Goal: Task Accomplishment & Management: Use online tool/utility

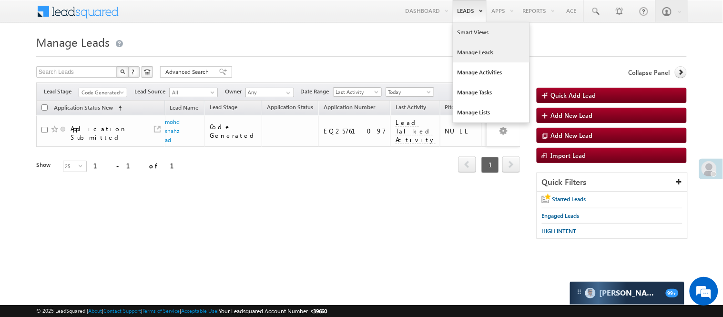
click at [465, 34] on link "Smart Views" at bounding box center [491, 32] width 76 height 20
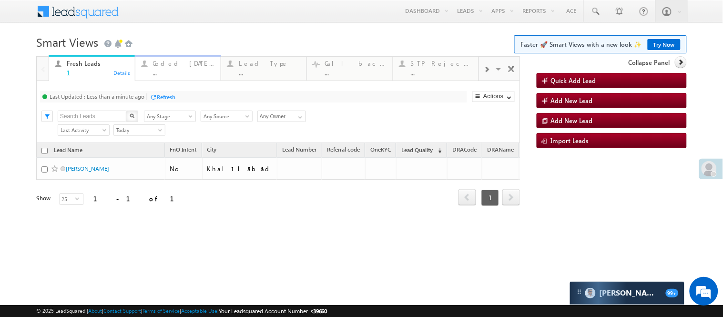
click at [160, 72] on div "..." at bounding box center [184, 72] width 62 height 7
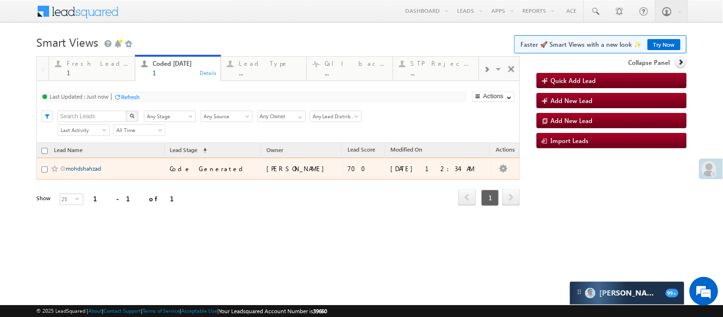
click at [86, 172] on link "mohdshahzad" at bounding box center [83, 168] width 35 height 7
click at [87, 172] on link "mohdshahzad" at bounding box center [83, 168] width 35 height 7
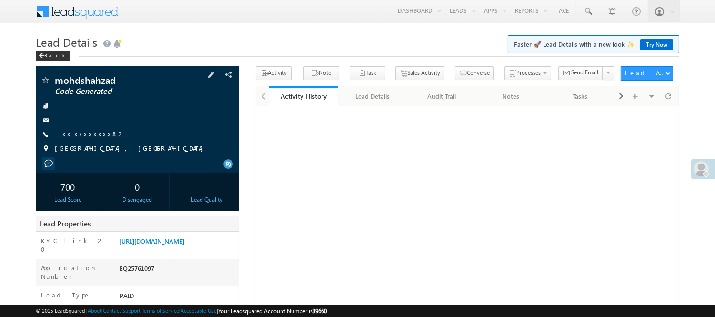
click at [81, 135] on link "+xx-xxxxxxxx82" at bounding box center [90, 134] width 70 height 8
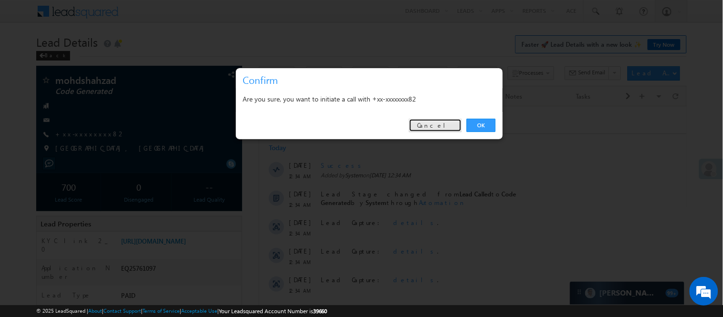
click at [440, 126] on link "Cancel" at bounding box center [435, 125] width 53 height 13
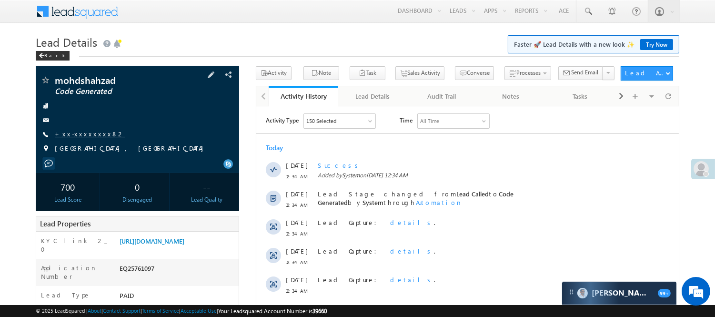
click at [88, 130] on link "+xx-xxxxxxxx82" at bounding box center [90, 134] width 70 height 8
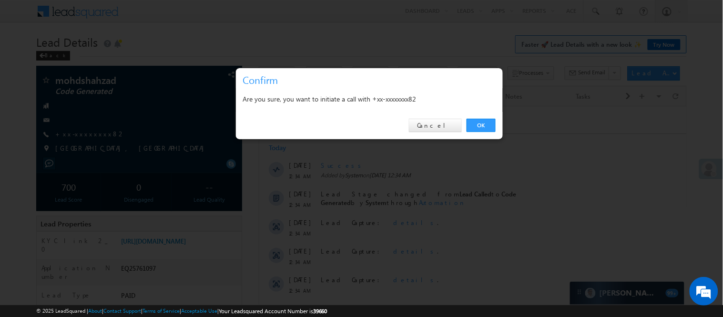
click at [501, 124] on div "OK Cancel" at bounding box center [369, 125] width 267 height 27
click at [481, 129] on link "OK" at bounding box center [481, 125] width 29 height 13
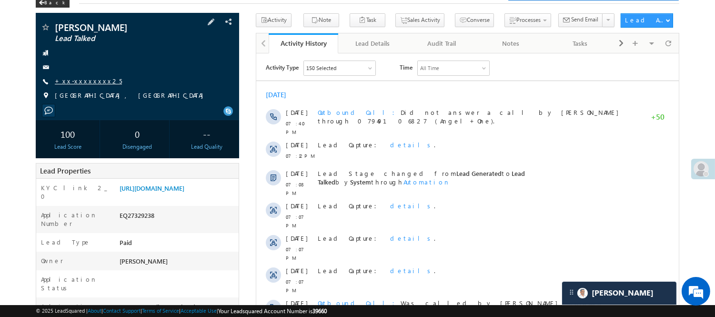
click at [82, 80] on link "+xx-xxxxxxxx25" at bounding box center [88, 81] width 67 height 8
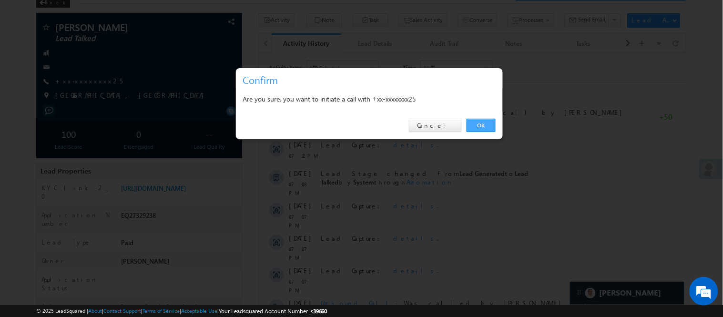
click at [479, 121] on link "OK" at bounding box center [481, 125] width 29 height 13
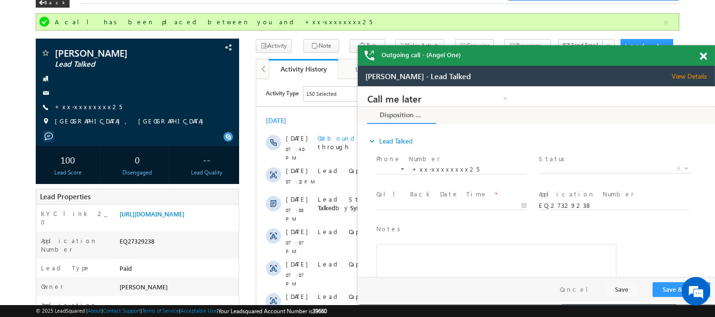
click at [707, 59] on div at bounding box center [708, 54] width 13 height 19
click at [703, 55] on div "Outgoing call - (Angel One)" at bounding box center [536, 55] width 357 height 20
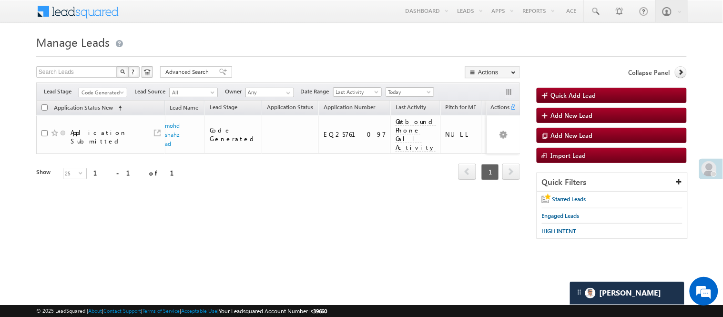
click at [110, 92] on span "Code Generated" at bounding box center [101, 92] width 45 height 9
click at [96, 111] on link "Lead Generated" at bounding box center [103, 112] width 48 height 9
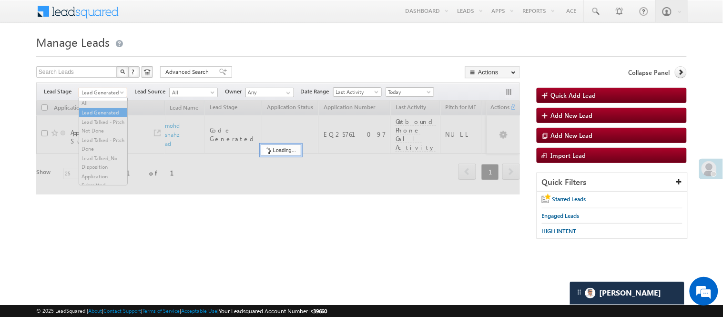
click at [115, 94] on span "Lead Generated" at bounding box center [101, 92] width 45 height 9
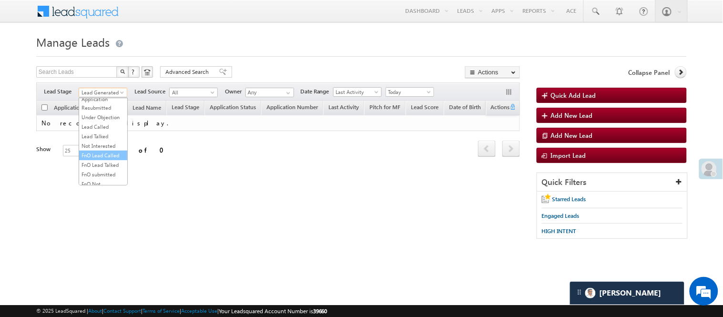
scroll to position [236, 0]
click at [106, 157] on link "Code Generated" at bounding box center [103, 161] width 48 height 9
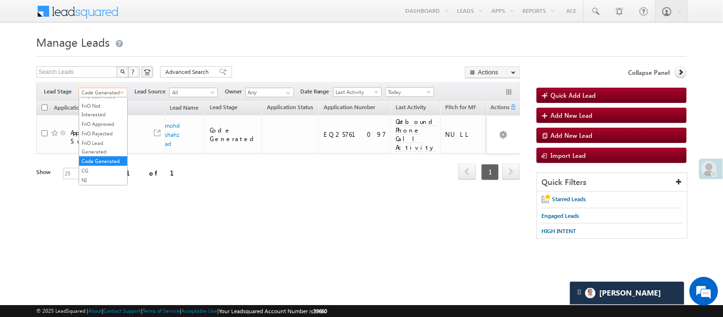
click at [103, 88] on span "Code Generated" at bounding box center [101, 92] width 45 height 9
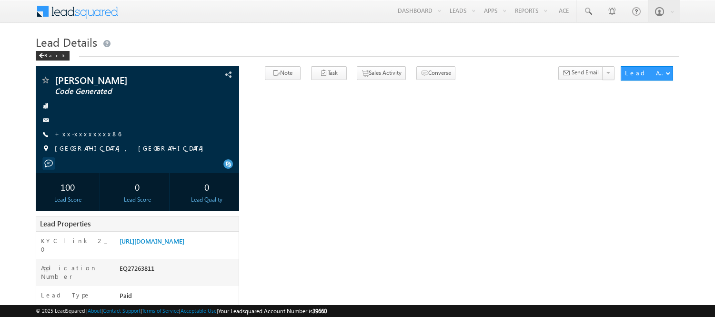
scroll to position [106, 0]
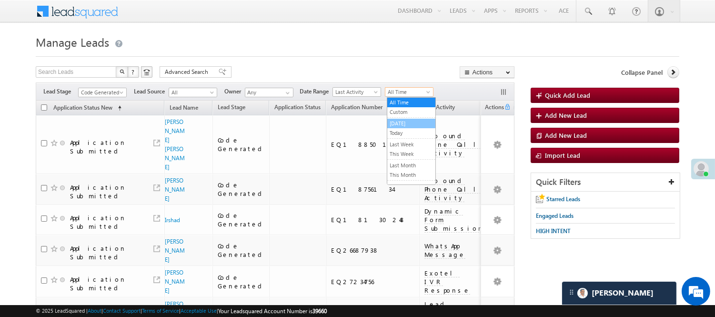
click at [412, 134] on ul "All Time Custom Yesterday Today Last Week This Week Last Month This Month Last …" at bounding box center [411, 141] width 49 height 88
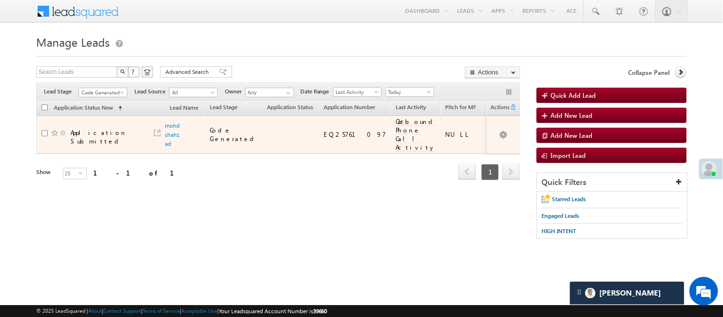
click at [336, 130] on div "EQ25761097" at bounding box center [355, 134] width 62 height 9
copy div "EQ25761097"
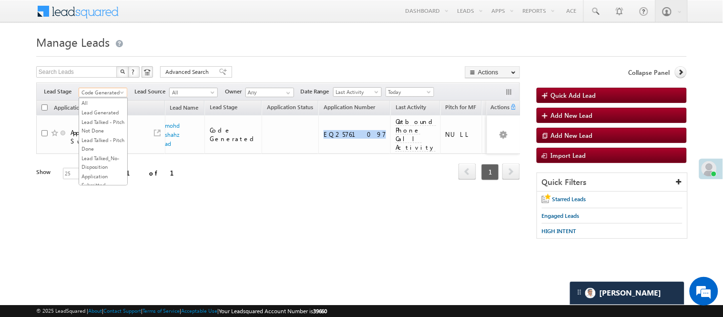
click at [120, 90] on span "Code Generated" at bounding box center [101, 92] width 45 height 9
click at [206, 64] on form "Manage Leads Quick Add Lead Search Leads X ? 1 results found Advanced Search Ad…" at bounding box center [361, 140] width 651 height 216
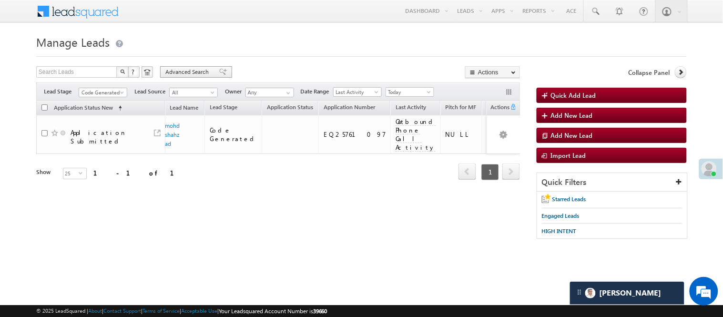
click at [210, 68] on span "Advanced Search" at bounding box center [188, 72] width 46 height 9
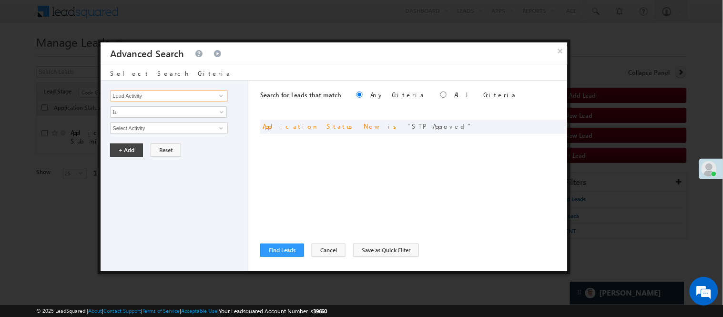
click at [187, 95] on input "Lead Activity" at bounding box center [168, 95] width 117 height 11
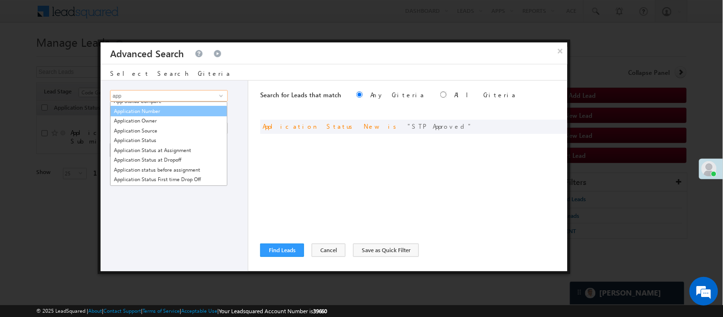
scroll to position [106, 0]
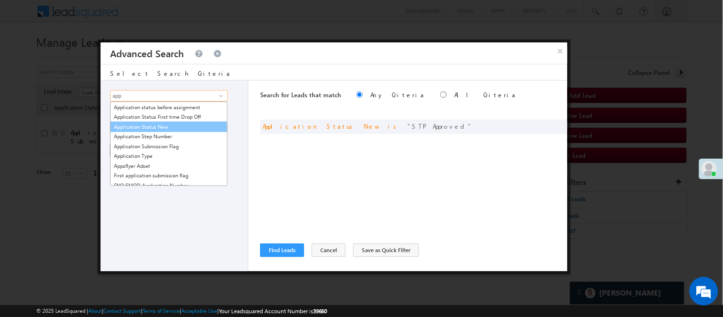
click at [167, 125] on link "Application Status New" at bounding box center [168, 127] width 117 height 11
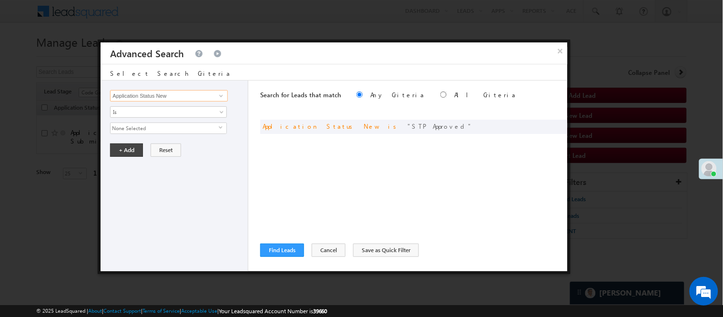
type input "Application Status New"
click at [158, 131] on span "None Selected" at bounding box center [165, 128] width 108 height 10
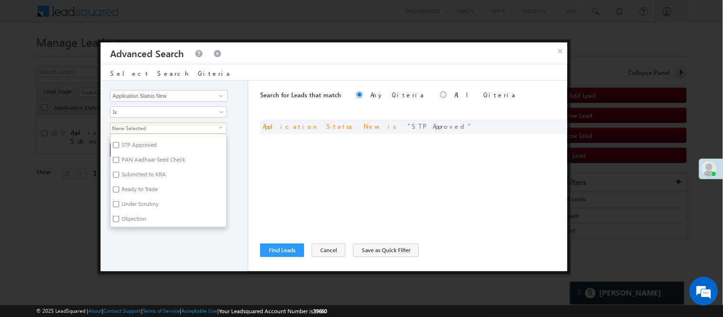
scroll to position [212, 0]
click at [144, 157] on label "STP Approved" at bounding box center [139, 152] width 56 height 15
click at [119, 154] on input "STP Approved" at bounding box center [116, 151] width 6 height 6
checkbox input "true"
click at [163, 264] on div "Lead Activity Task Sales Group Prospect Id WA Last Message Timestamp 4th Day Di…" at bounding box center [175, 176] width 148 height 191
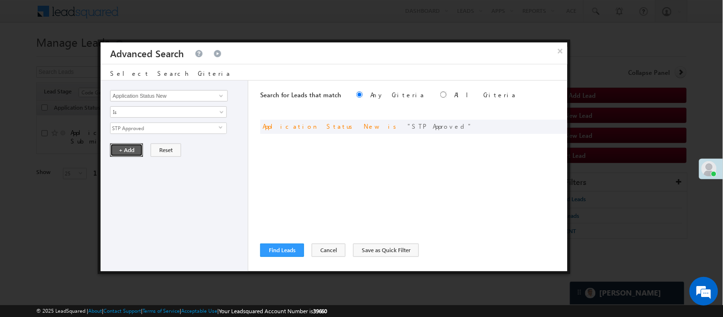
click at [126, 150] on button "+ Add" at bounding box center [126, 149] width 33 height 13
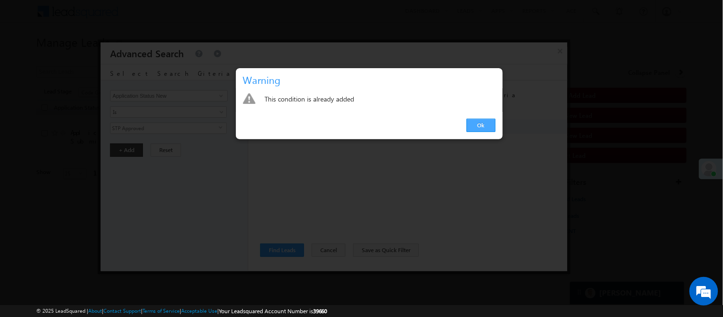
click at [474, 123] on link "Ok" at bounding box center [481, 125] width 29 height 13
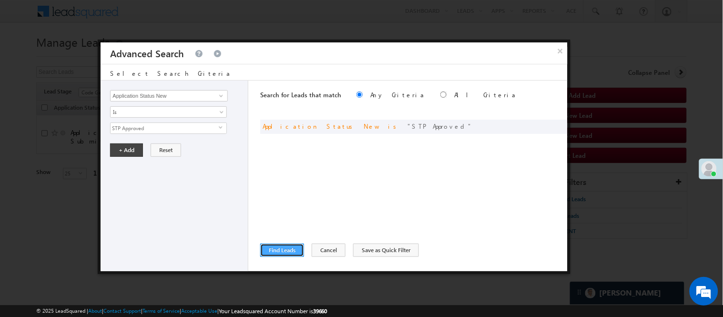
click at [287, 248] on button "Find Leads" at bounding box center [282, 250] width 44 height 13
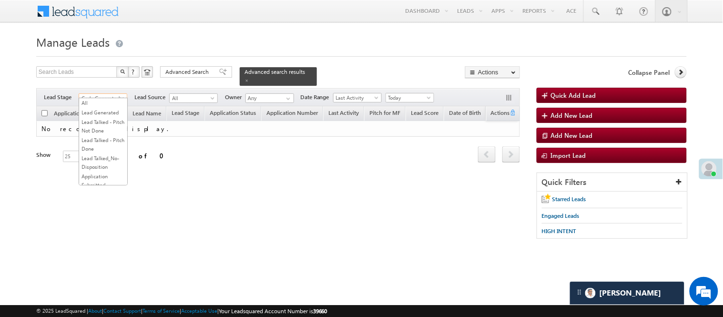
click at [102, 94] on span "Code Generated" at bounding box center [101, 98] width 45 height 9
click at [111, 115] on link "Lead Talked" at bounding box center [103, 110] width 48 height 9
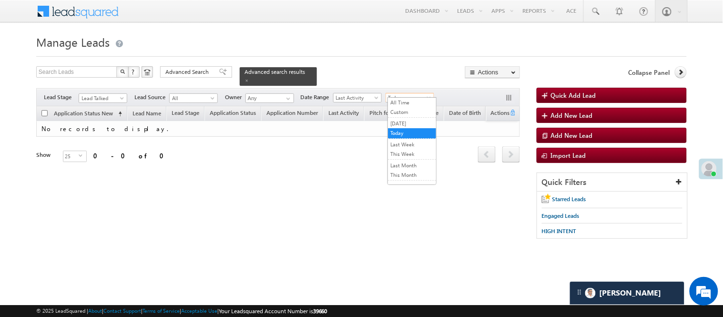
click at [415, 93] on span "Today" at bounding box center [408, 97] width 45 height 9
click at [415, 98] on li "All Time" at bounding box center [412, 103] width 48 height 10
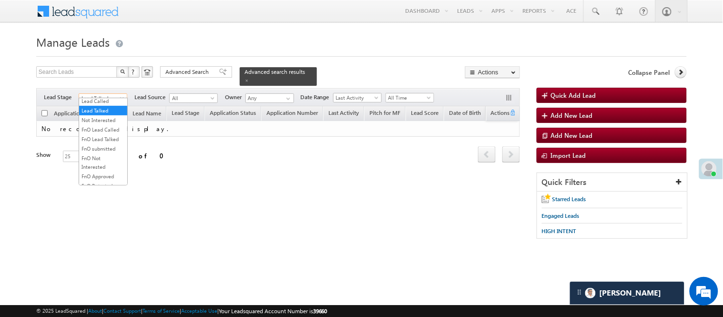
click at [110, 94] on span "Lead Talked" at bounding box center [101, 98] width 45 height 9
click at [105, 105] on link "Lead Called" at bounding box center [103, 101] width 48 height 9
click at [112, 93] on link "Lead Called" at bounding box center [103, 98] width 49 height 10
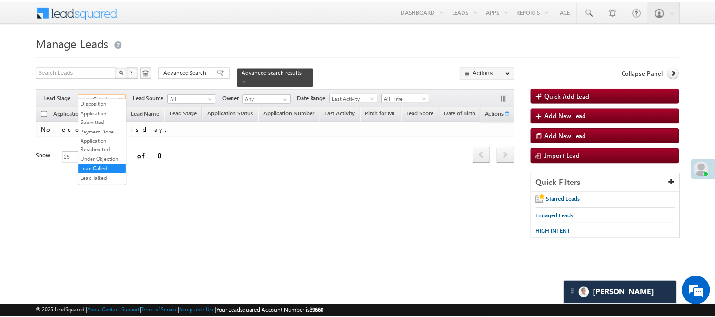
scroll to position [0, 0]
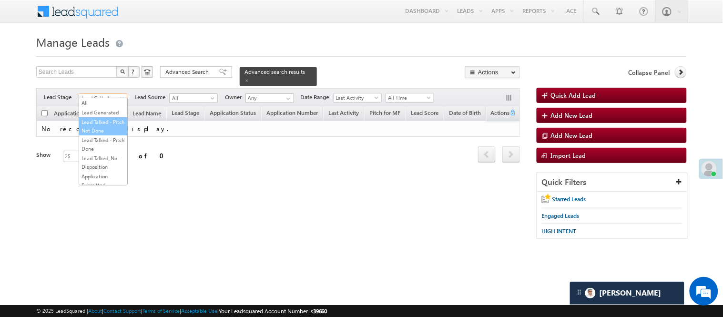
click at [108, 132] on link "Lead Talked - Pitch Not Done" at bounding box center [103, 126] width 48 height 17
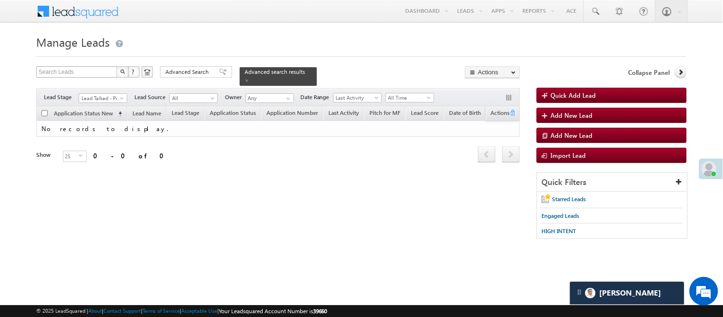
drag, startPoint x: 296, startPoint y: 70, endPoint x: 96, endPoint y: 75, distance: 200.2
click at [249, 78] on span at bounding box center [246, 80] width 5 height 5
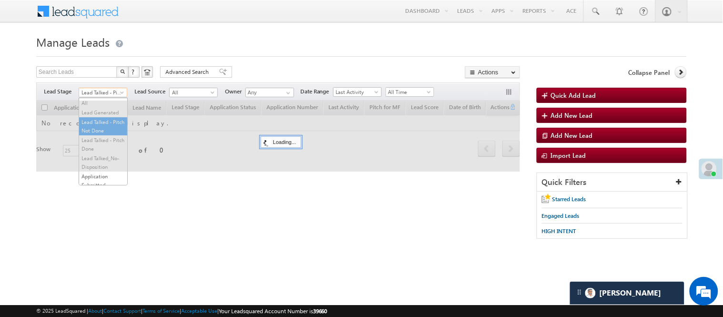
click at [110, 94] on span "Lead Talked - Pitch Not Done" at bounding box center [101, 92] width 45 height 9
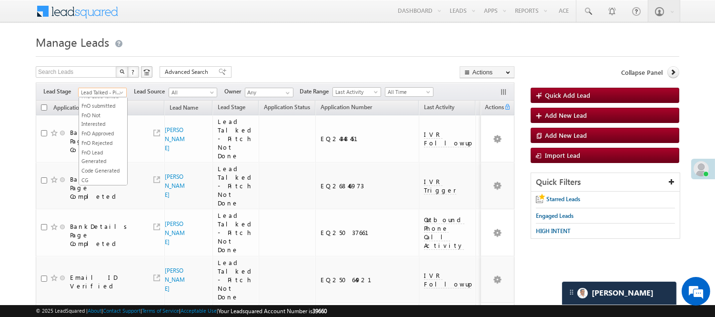
scroll to position [212, 0]
click at [108, 165] on link "Code Generated" at bounding box center [103, 161] width 48 height 9
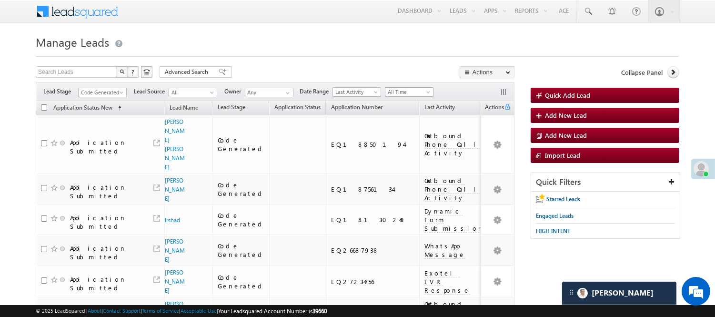
click at [407, 89] on span "All Time" at bounding box center [408, 92] width 45 height 9
click at [409, 141] on link "Last Week" at bounding box center [411, 144] width 48 height 9
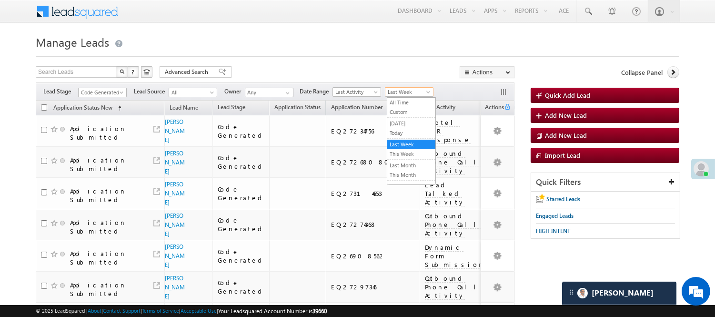
click at [408, 89] on span "Last Week" at bounding box center [408, 92] width 45 height 9
click at [406, 132] on link "Today" at bounding box center [411, 133] width 48 height 9
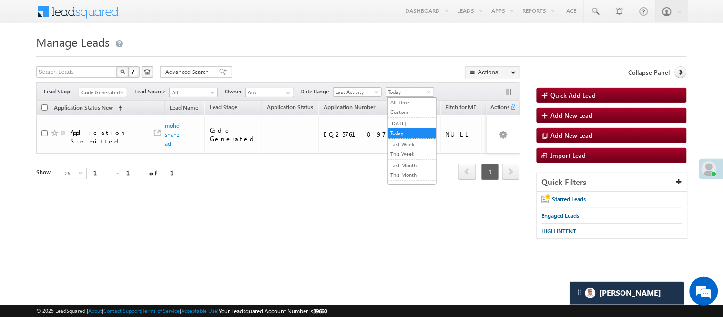
click at [403, 92] on span "Today" at bounding box center [408, 92] width 45 height 9
click at [407, 125] on link "[DATE]" at bounding box center [412, 123] width 48 height 9
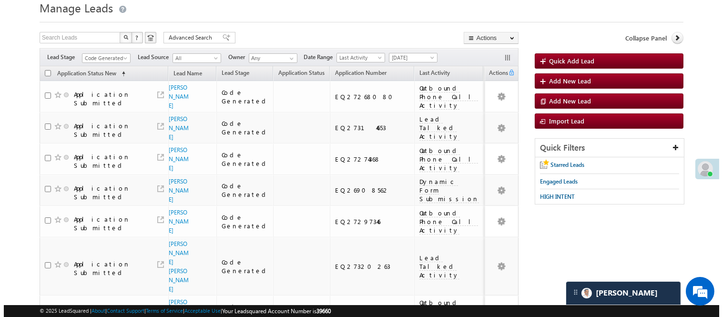
scroll to position [0, 0]
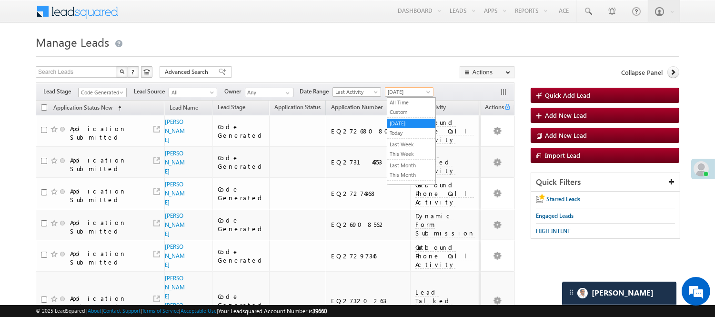
click at [397, 95] on span "[DATE]" at bounding box center [408, 92] width 45 height 9
click at [413, 130] on link "Today" at bounding box center [411, 133] width 48 height 9
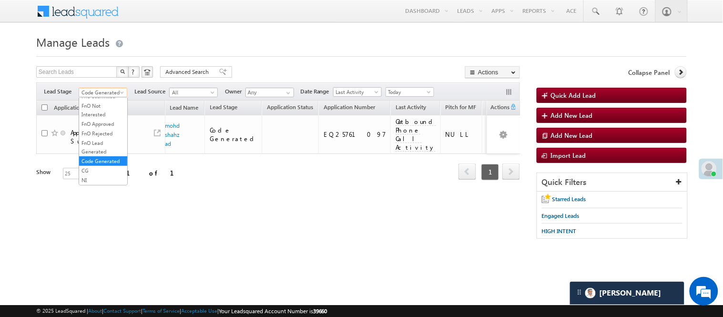
click at [109, 95] on span "Code Generated" at bounding box center [101, 92] width 45 height 9
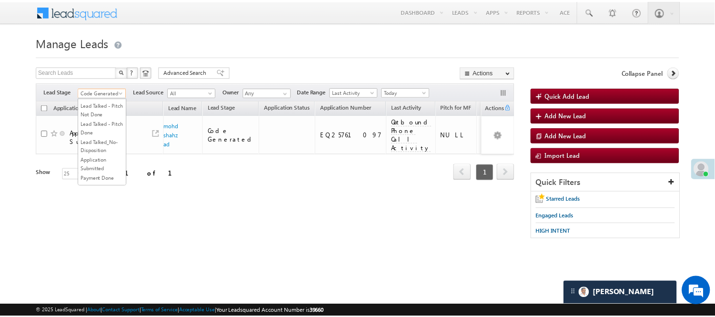
scroll to position [5, 0]
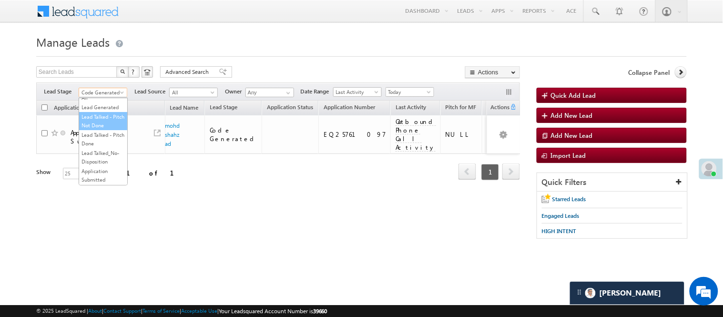
click at [99, 121] on link "Lead Talked - Pitch Not Done" at bounding box center [103, 120] width 48 height 17
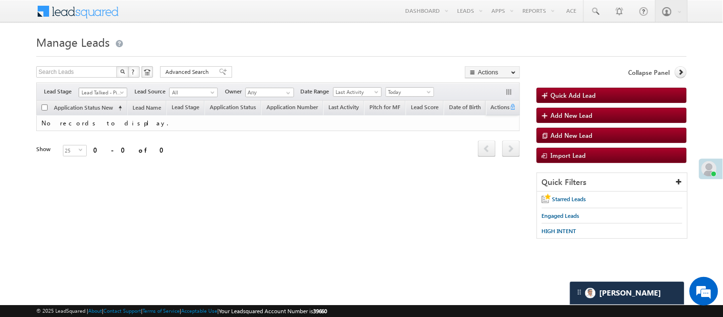
click at [105, 92] on span "Lead Talked - Pitch Not Done" at bounding box center [101, 92] width 45 height 9
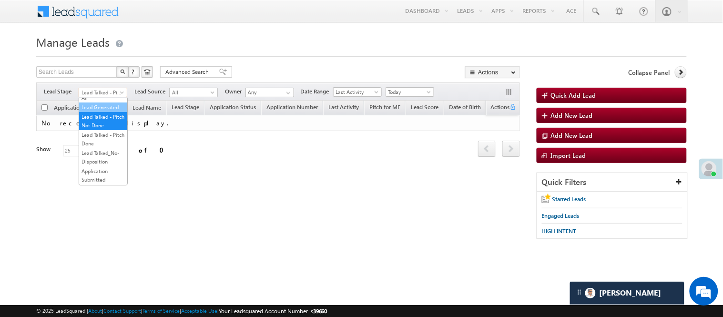
click at [97, 112] on link "Lead Generated" at bounding box center [103, 107] width 48 height 9
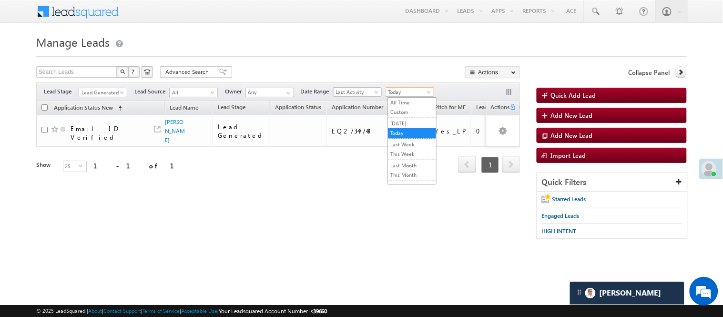
click at [402, 92] on span "Today" at bounding box center [408, 92] width 45 height 9
click at [406, 121] on link "[DATE]" at bounding box center [412, 123] width 48 height 9
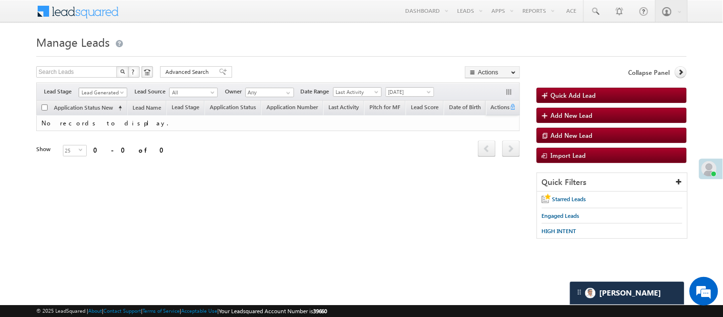
click at [110, 91] on span "Lead Generated" at bounding box center [101, 92] width 45 height 9
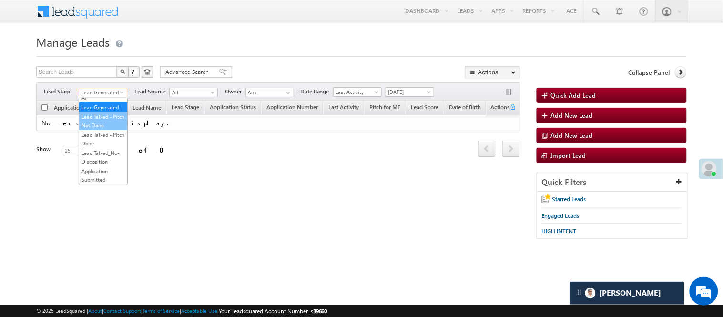
click at [90, 130] on link "Lead Talked - Pitch Not Done" at bounding box center [103, 120] width 48 height 17
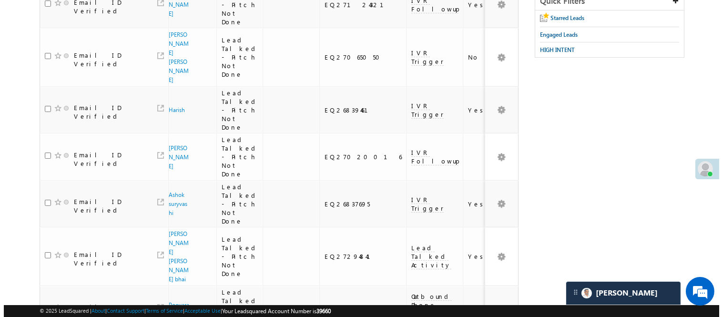
scroll to position [0, 0]
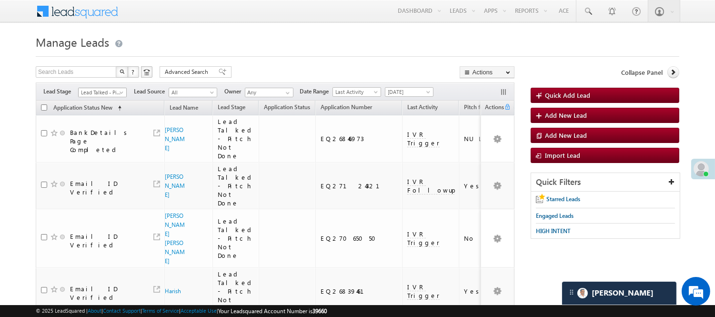
click at [112, 89] on span "Lead Talked - Pitch Not Done" at bounding box center [101, 92] width 45 height 9
click at [100, 112] on link "Lead Generated" at bounding box center [103, 107] width 48 height 9
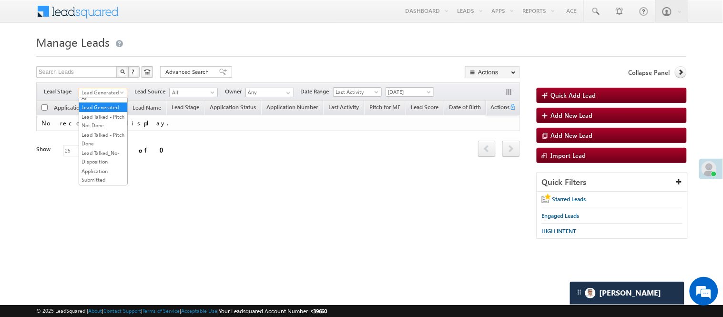
click at [101, 93] on span "Lead Generated" at bounding box center [101, 92] width 45 height 9
click at [89, 160] on link "Code Generated" at bounding box center [103, 161] width 48 height 9
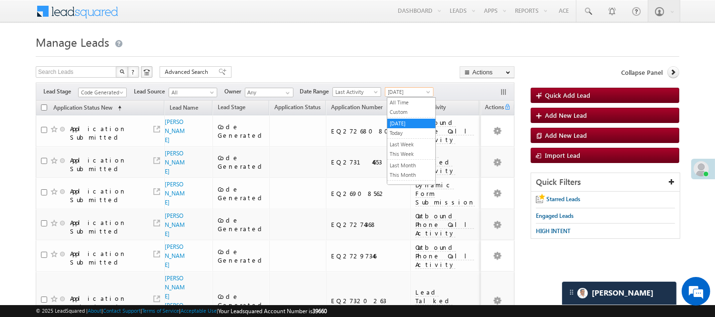
click at [417, 92] on span "[DATE]" at bounding box center [408, 92] width 45 height 9
click at [408, 133] on link "Today" at bounding box center [411, 133] width 48 height 9
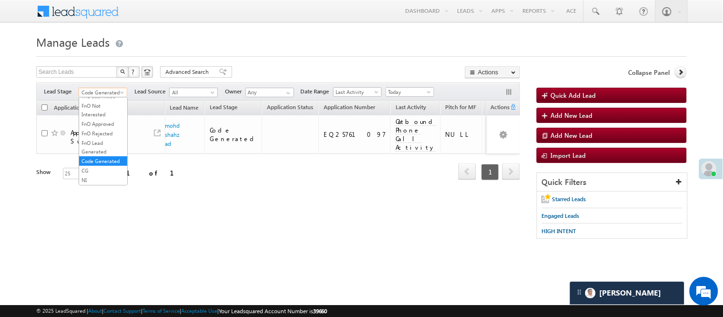
click at [103, 92] on span "Code Generated" at bounding box center [101, 92] width 45 height 9
click at [107, 117] on link "Lead Generated" at bounding box center [103, 112] width 48 height 9
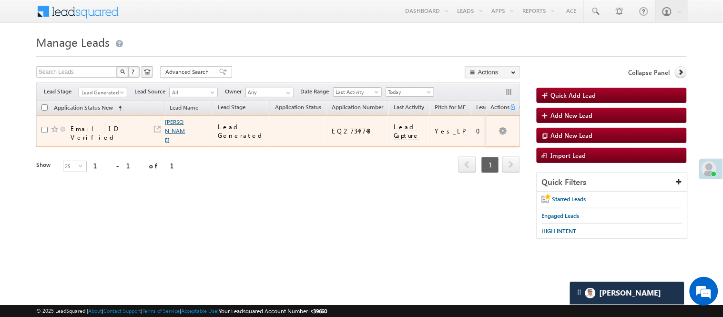
click at [171, 122] on link "Alok Chauhan" at bounding box center [175, 130] width 20 height 25
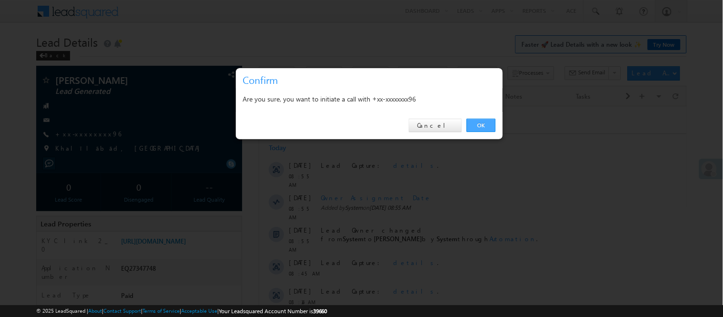
click at [476, 125] on link "OK" at bounding box center [481, 125] width 29 height 13
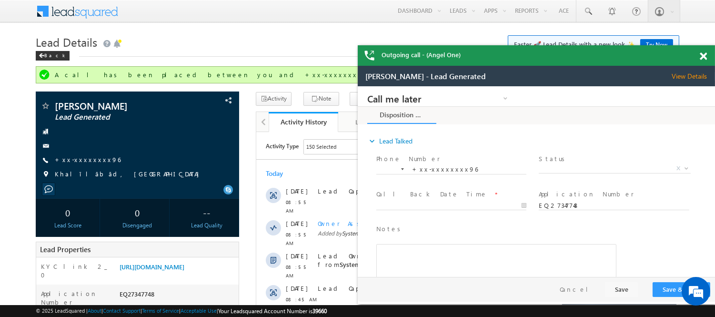
click at [703, 52] on span at bounding box center [703, 56] width 7 height 8
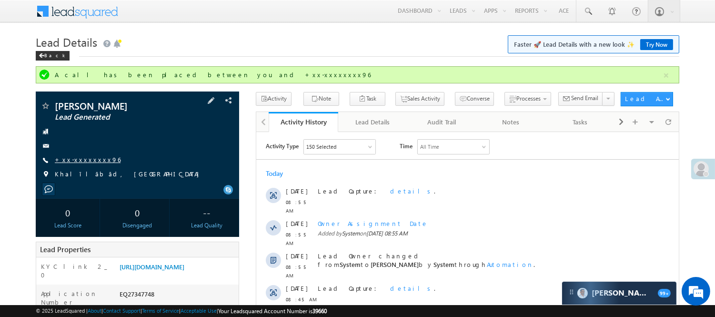
click at [85, 159] on link "+xx-xxxxxxxx96" at bounding box center [88, 159] width 66 height 8
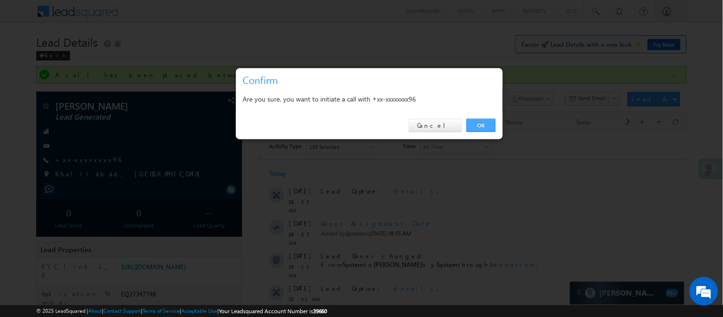
click at [491, 126] on link "OK" at bounding box center [481, 125] width 29 height 13
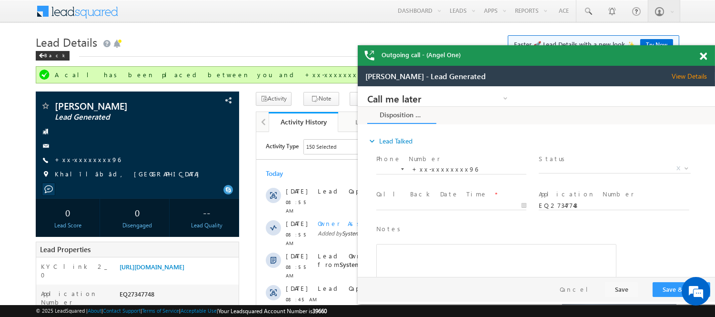
click at [701, 57] on span at bounding box center [703, 56] width 7 height 8
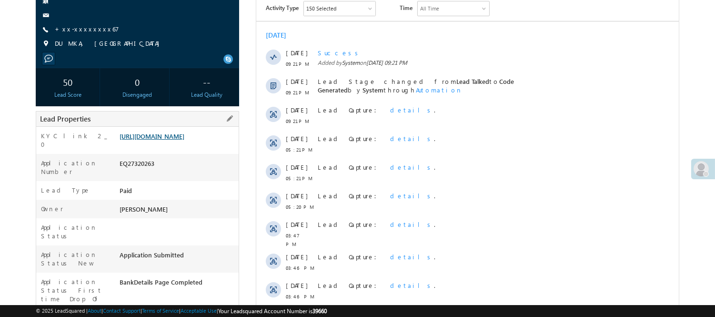
scroll to position [112, 0]
